Goal: Information Seeking & Learning: Learn about a topic

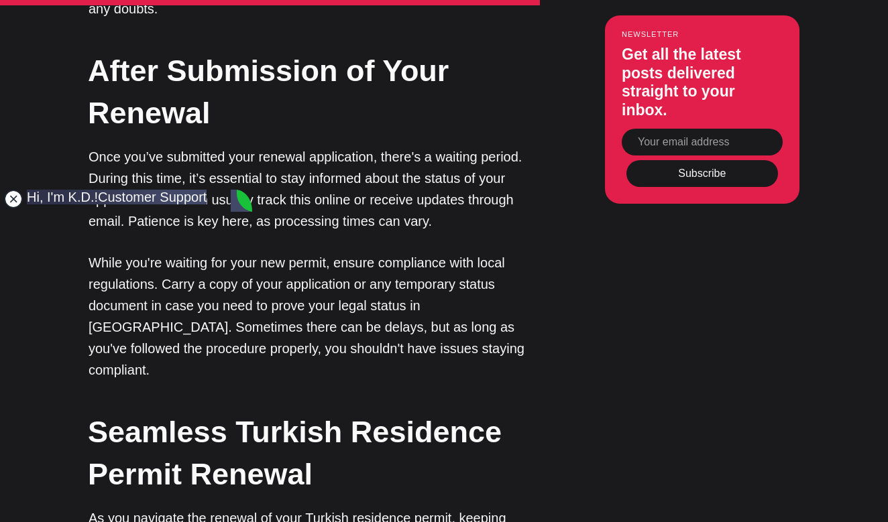
click at [11, 198] on jdiv at bounding box center [13, 199] width 19 height 19
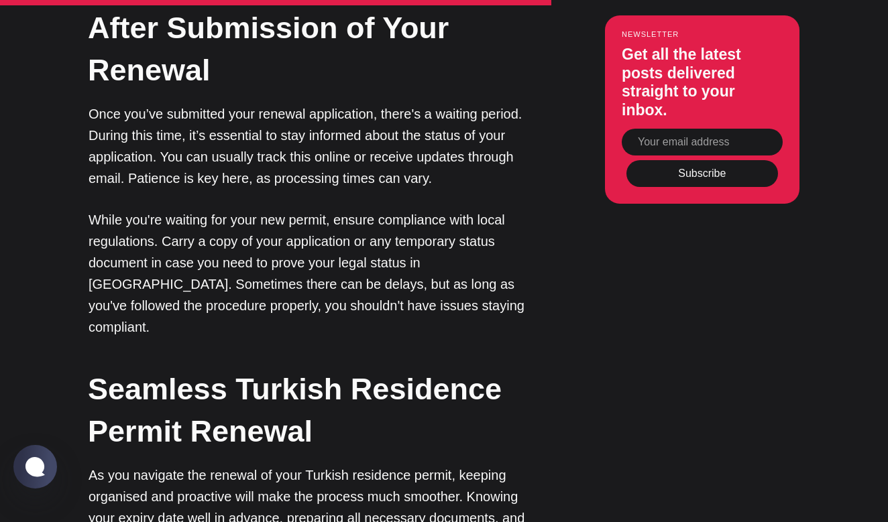
scroll to position [2618, 0]
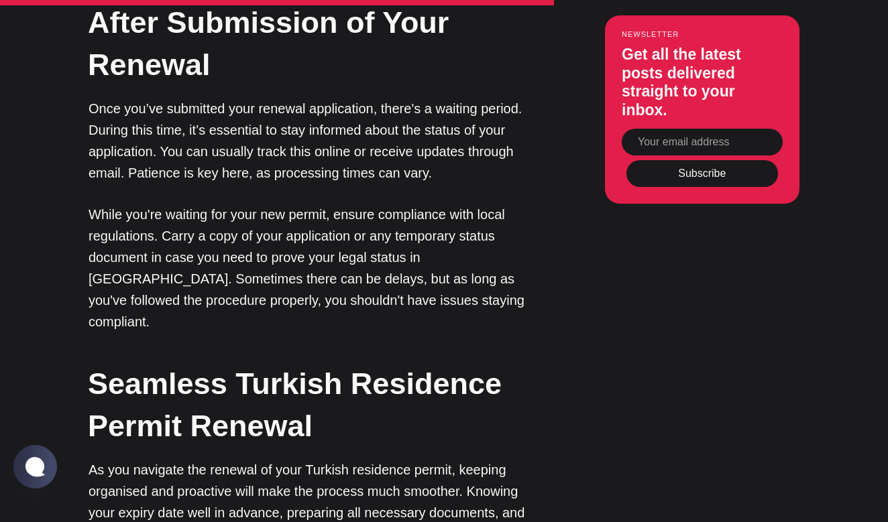
click at [263, 143] on p "Once you’ve submitted your renewal application, there's a waiting period. Durin…" at bounding box center [313, 141] width 449 height 86
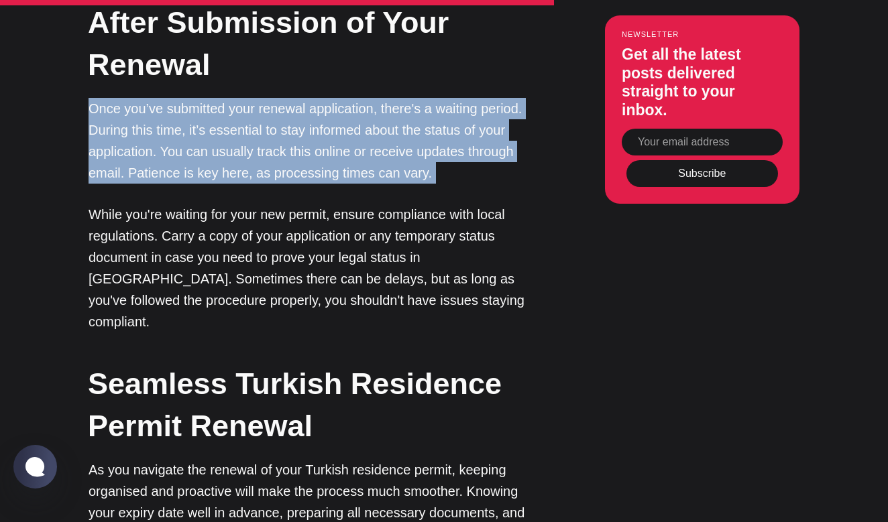
click at [263, 143] on p "Once you’ve submitted your renewal application, there's a waiting period. Durin…" at bounding box center [313, 141] width 449 height 86
click at [282, 149] on p "Once you’ve submitted your renewal application, there's a waiting period. Durin…" at bounding box center [313, 141] width 449 height 86
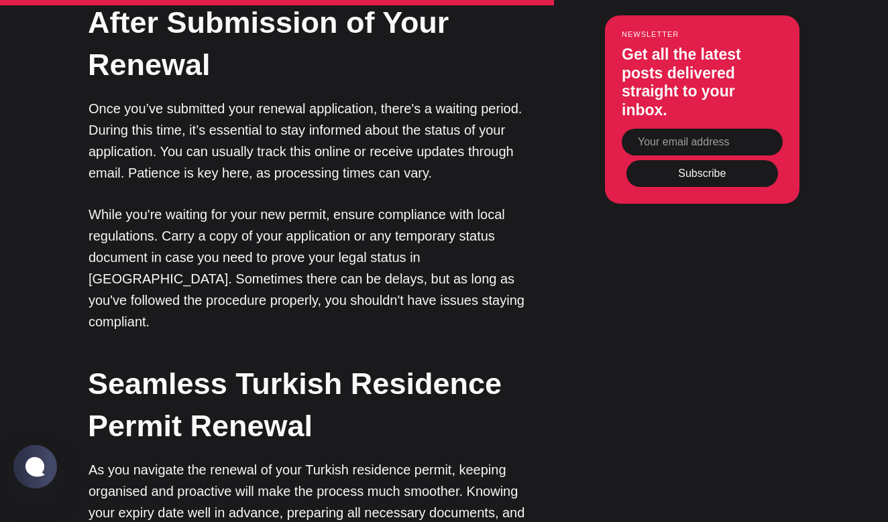
click at [282, 149] on p "Once you’ve submitted your renewal application, there's a waiting period. Durin…" at bounding box center [313, 141] width 449 height 86
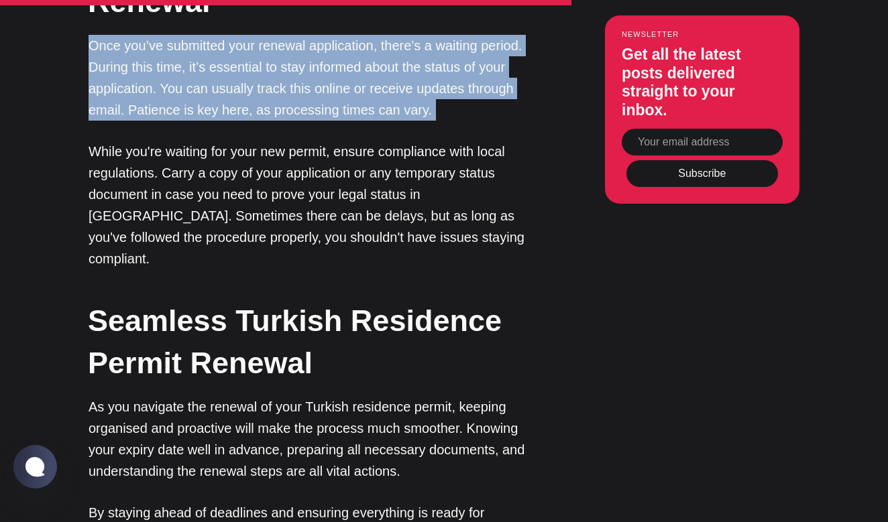
scroll to position [2681, 0]
click at [324, 166] on p "While you're waiting for your new permit, ensure compliance with local regulati…" at bounding box center [313, 205] width 449 height 129
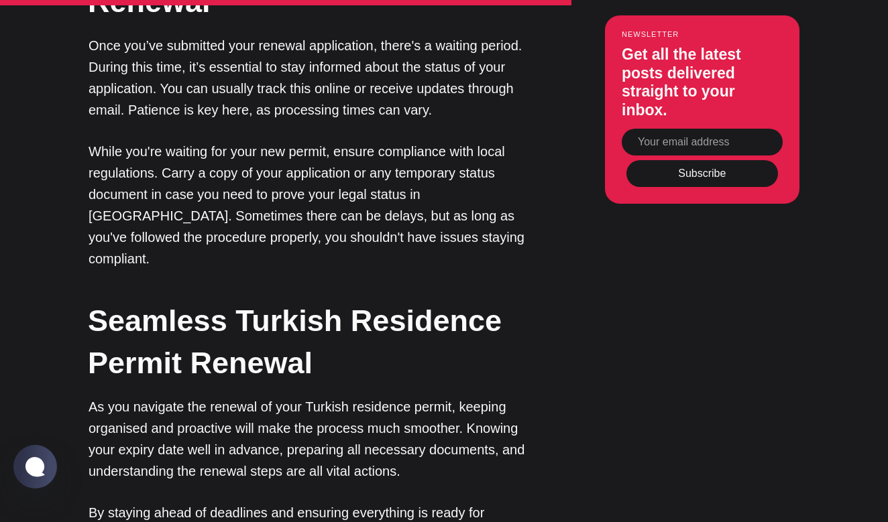
click at [324, 166] on p "While you're waiting for your new permit, ensure compliance with local regulati…" at bounding box center [313, 205] width 449 height 129
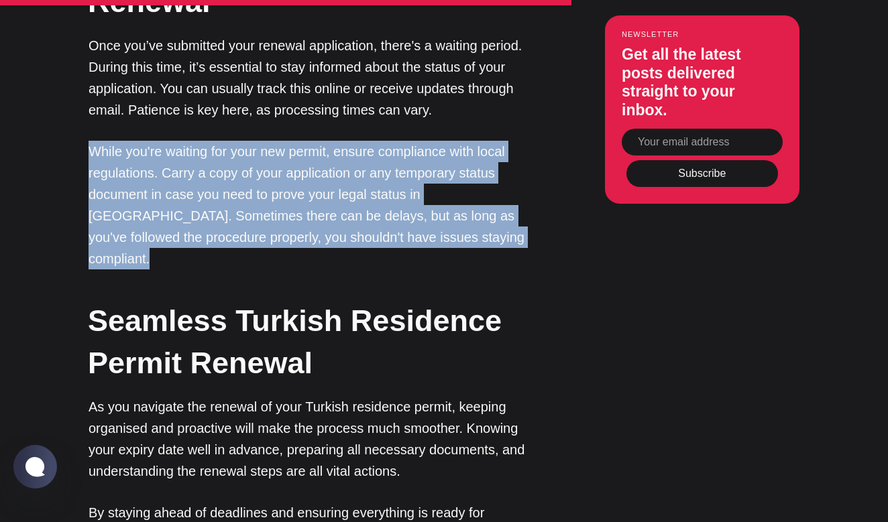
click at [368, 163] on p "While you're waiting for your new permit, ensure compliance with local regulati…" at bounding box center [313, 205] width 449 height 129
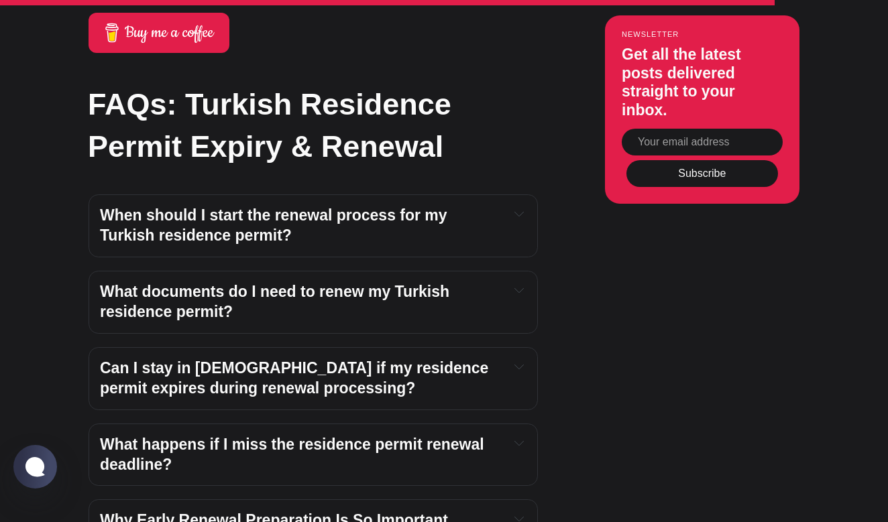
scroll to position [3405, 0]
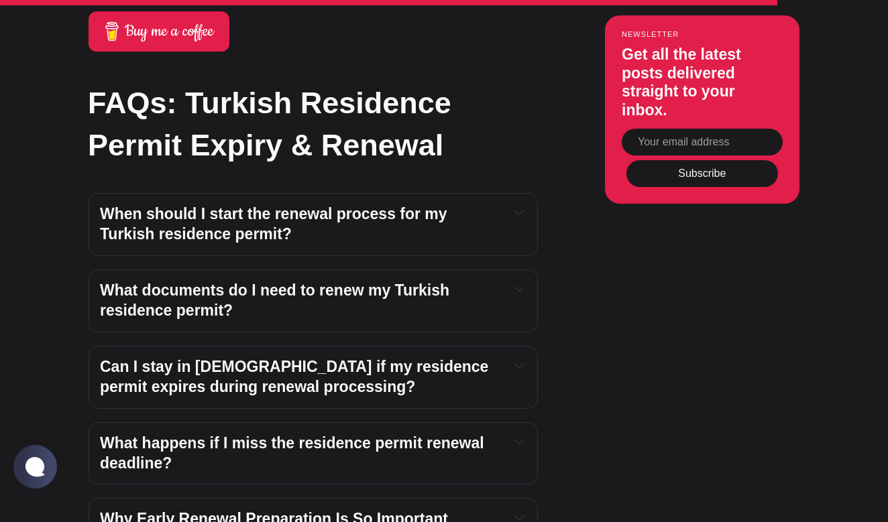
click at [382, 205] on h4 "When should I start the renewal process for my Turkish residence permit?" at bounding box center [299, 225] width 398 height 40
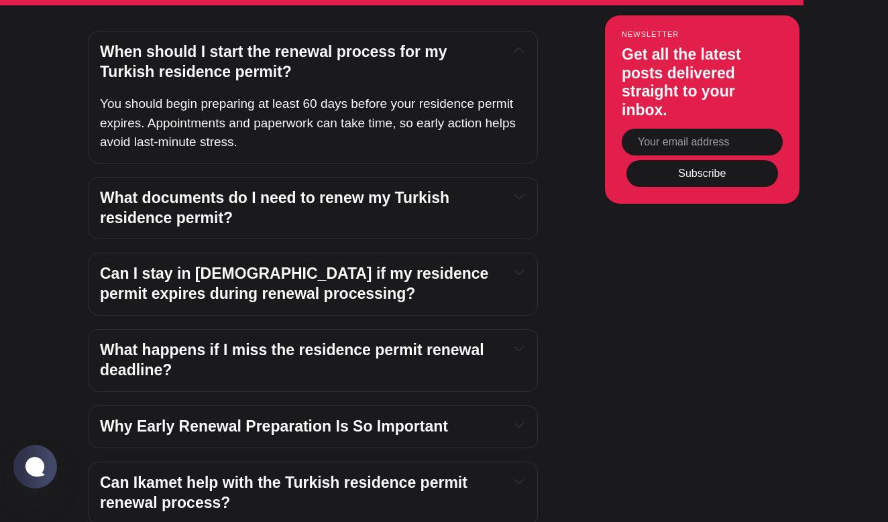
scroll to position [3574, 0]
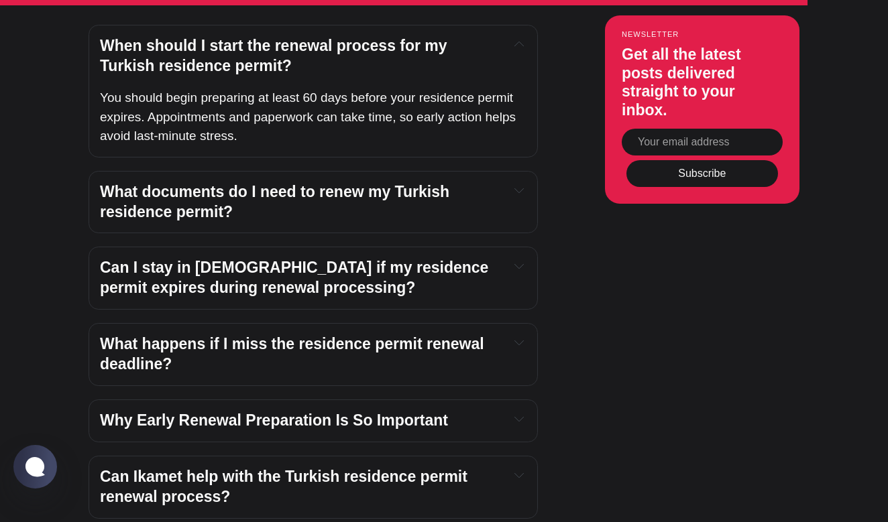
click at [363, 182] on h4 "What documents do I need to renew my Turkish residence permit?" at bounding box center [299, 202] width 398 height 40
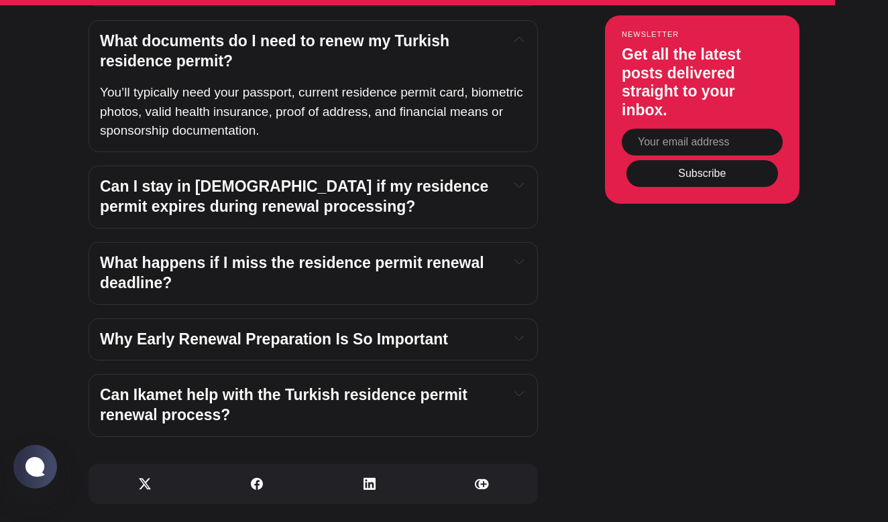
scroll to position [3750, 0]
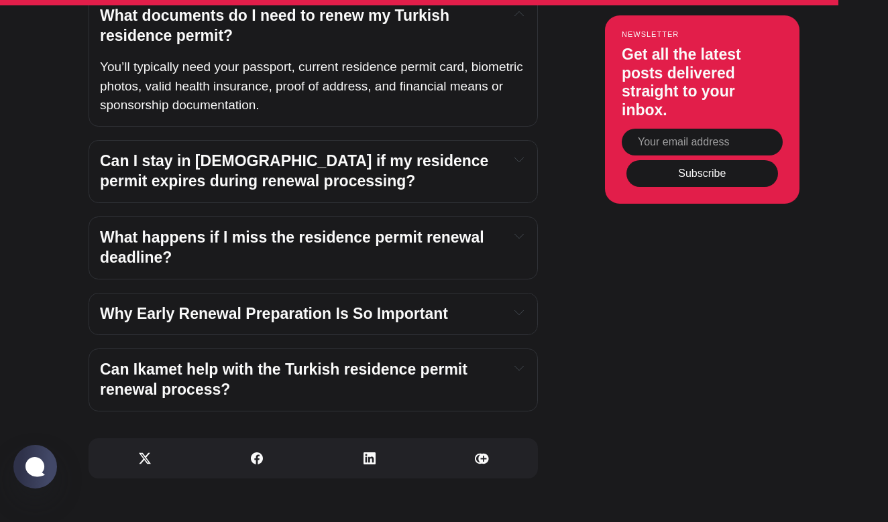
click at [309, 152] on h4 "Can I stay in [DEMOGRAPHIC_DATA] if my residence permit expires during renewal …" at bounding box center [299, 172] width 398 height 40
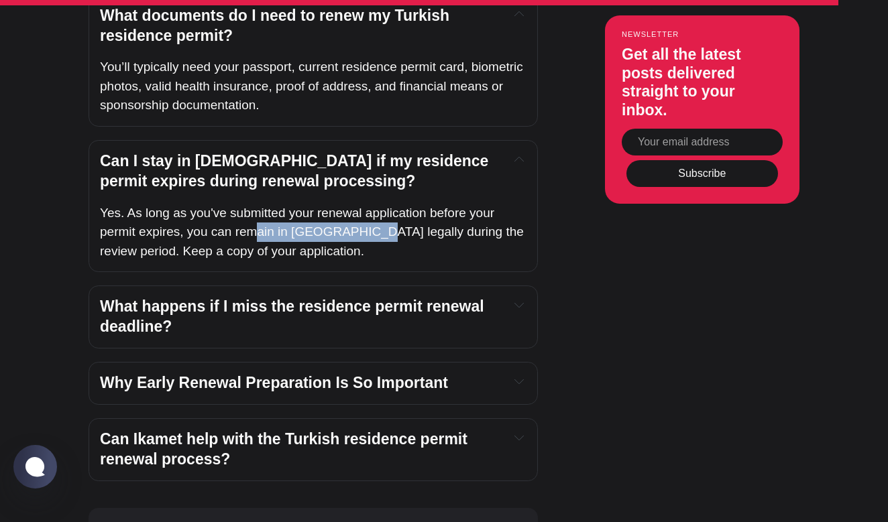
drag, startPoint x: 257, startPoint y: 184, endPoint x: 361, endPoint y: 179, distance: 104.1
click at [361, 206] on span "Yes. As long as you've submitted your renewal application before your permit ex…" at bounding box center [313, 232] width 427 height 52
click at [207, 206] on span "Yes. As long as you've submitted your renewal application before your permit ex…" at bounding box center [313, 232] width 427 height 52
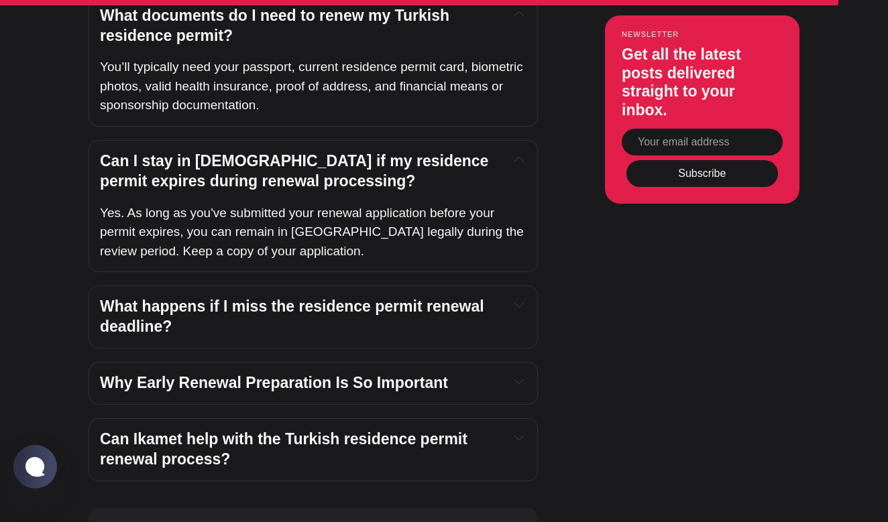
click at [207, 206] on span "Yes. As long as you've submitted your renewal application before your permit ex…" at bounding box center [313, 232] width 427 height 52
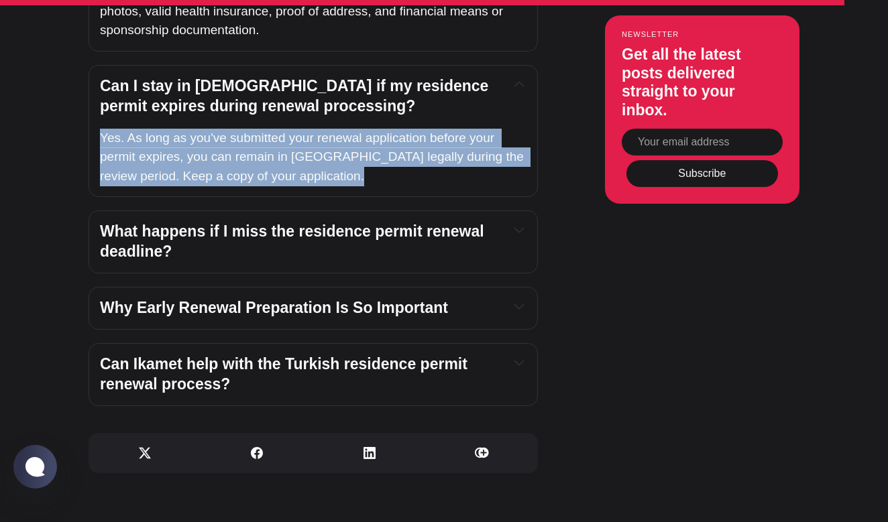
scroll to position [3837, 0]
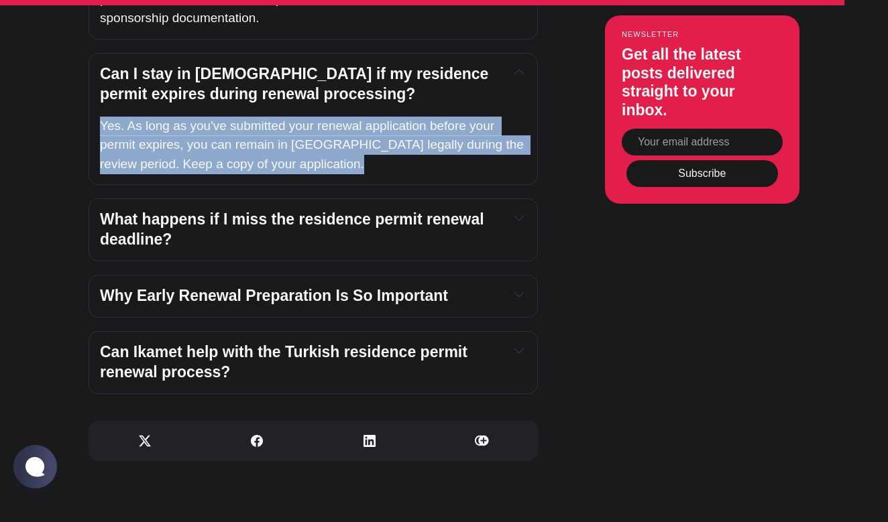
click at [485, 64] on h4 "Can I stay in [DEMOGRAPHIC_DATA] if my residence permit expires during renewal …" at bounding box center [299, 84] width 398 height 40
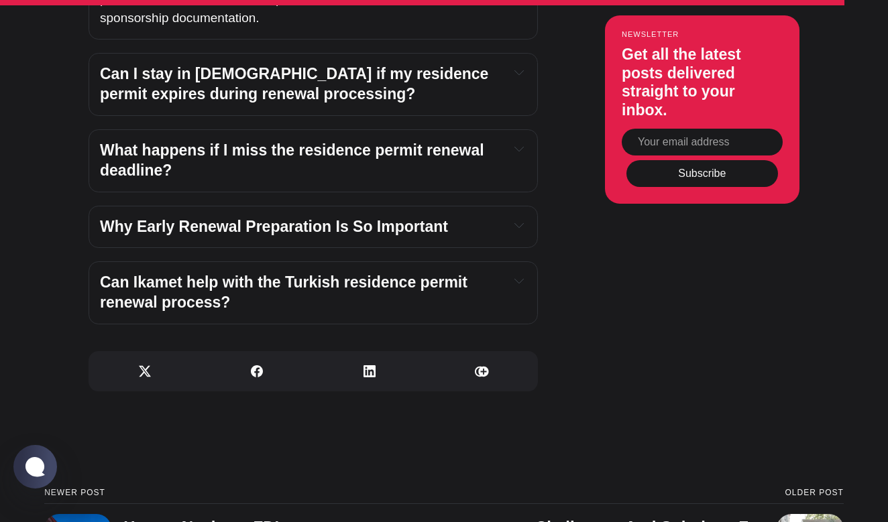
click at [502, 141] on div "What happens if I miss the residence permit renewal deadline?" at bounding box center [313, 161] width 427 height 40
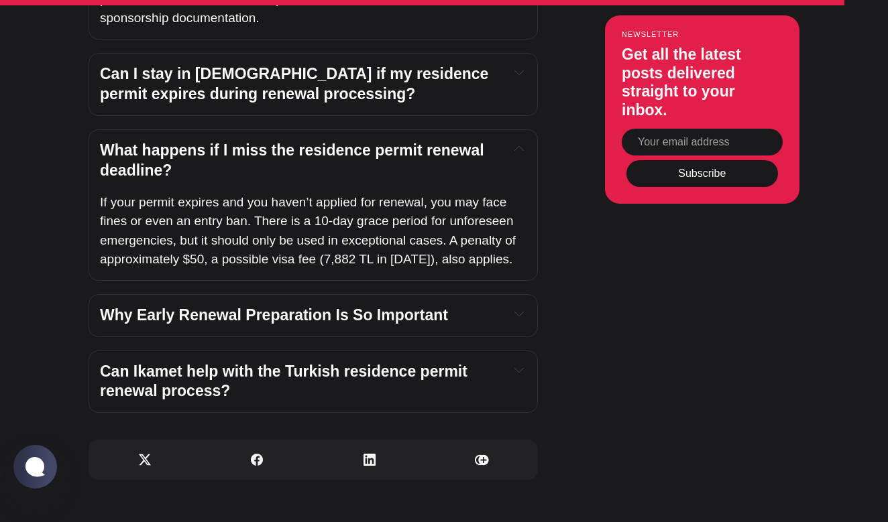
click at [502, 141] on div "What happens if I miss the residence permit renewal deadline?" at bounding box center [313, 161] width 427 height 40
